Goal: Information Seeking & Learning: Learn about a topic

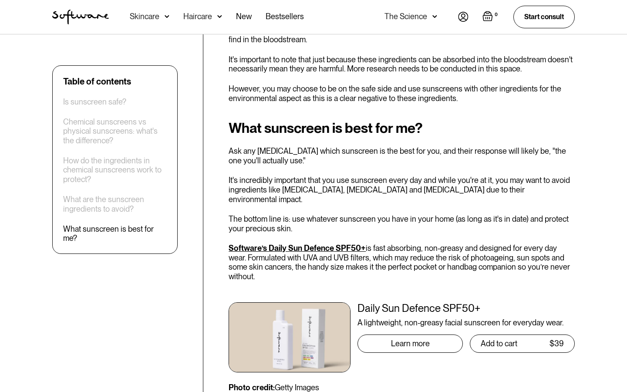
scroll to position [2050, 0]
